Goal: Transaction & Acquisition: Purchase product/service

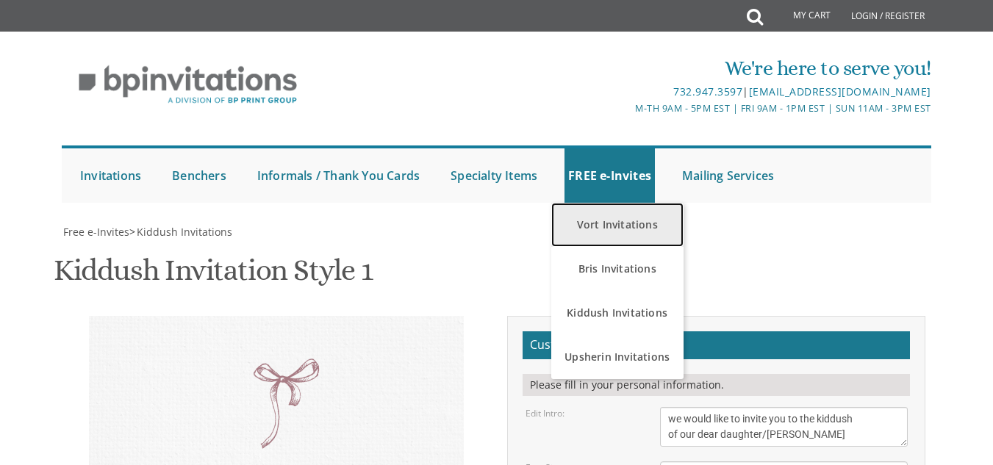
click at [622, 213] on link "Vort Invitations" at bounding box center [617, 225] width 132 height 44
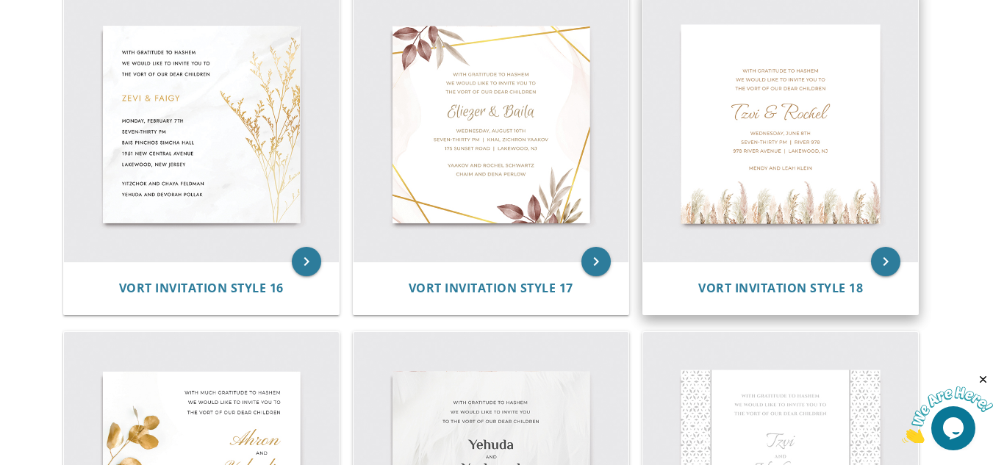
scroll to position [1985, 0]
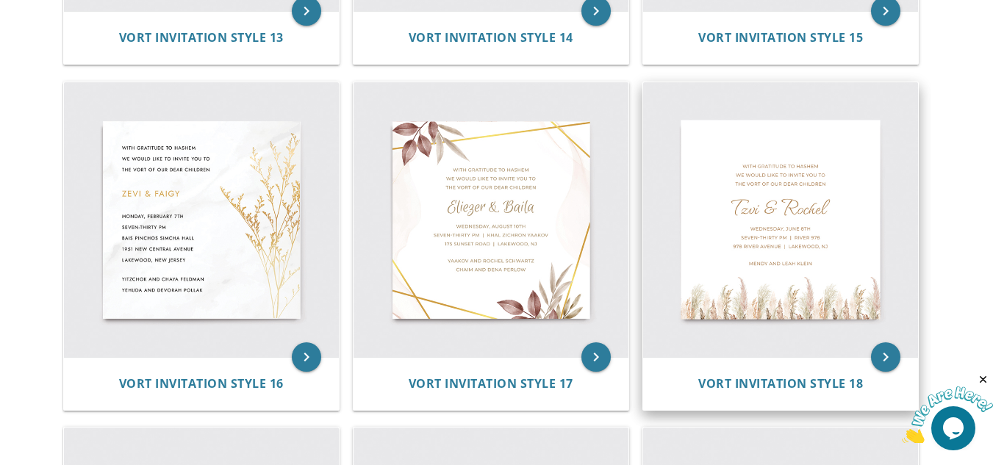
click at [845, 289] on img at bounding box center [780, 219] width 275 height 275
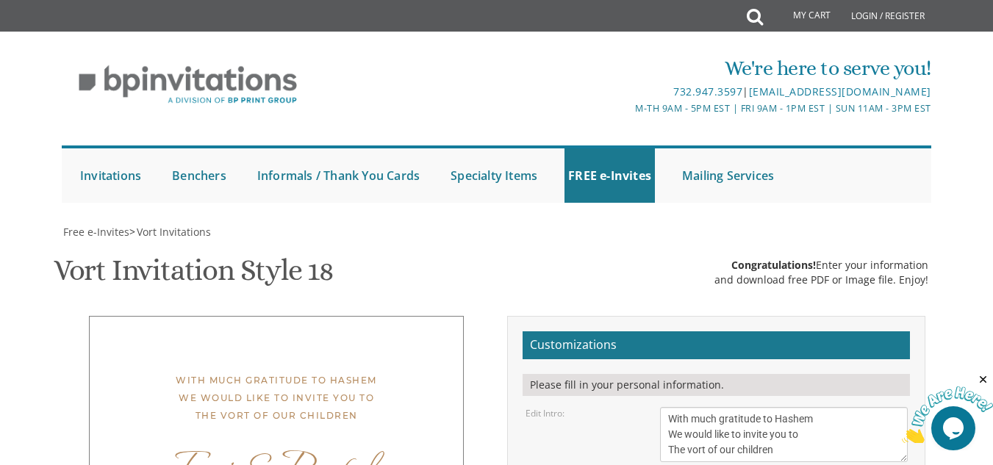
scroll to position [294, 0]
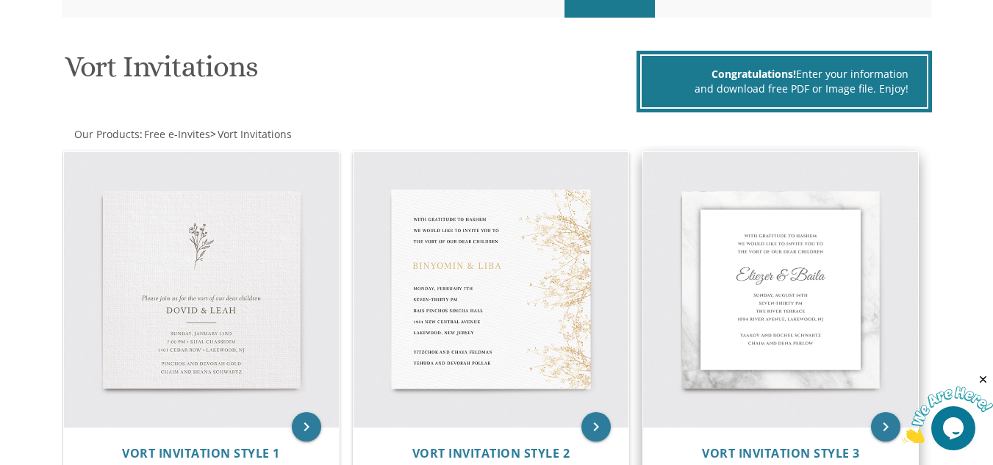
scroll to position [68, 0]
